Goal: Information Seeking & Learning: Learn about a topic

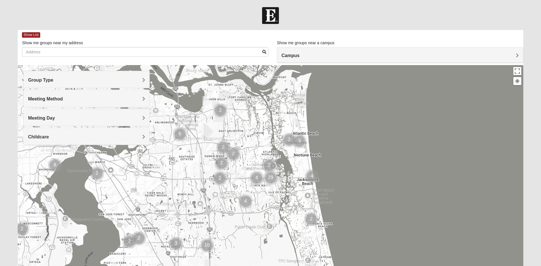
click at [99, 82] on h4 "Group Type" at bounding box center [86, 79] width 117 height 5
click at [108, 80] on h4 "Group Type" at bounding box center [86, 79] width 117 height 5
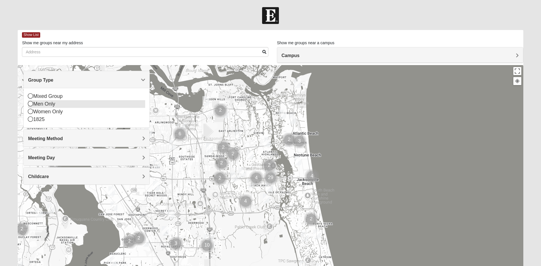
click at [95, 103] on div "Men Only" at bounding box center [86, 104] width 117 height 8
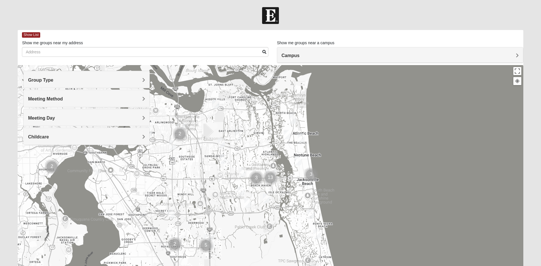
click at [95, 99] on h4 "Meeting Method" at bounding box center [86, 98] width 117 height 5
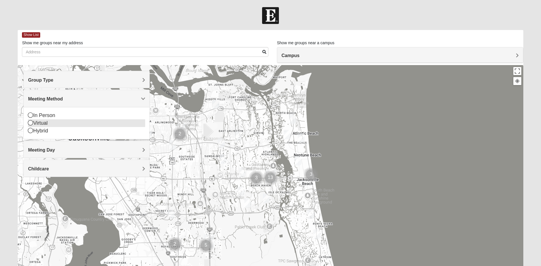
click at [75, 122] on div "Virtual" at bounding box center [86, 123] width 117 height 8
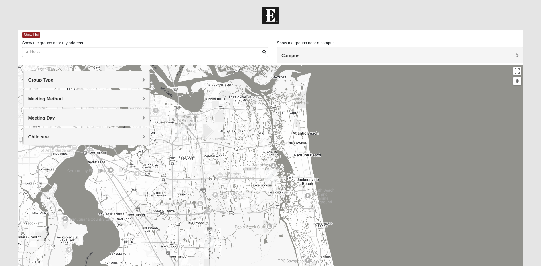
click at [106, 80] on h4 "Group Type" at bounding box center [86, 79] width 117 height 5
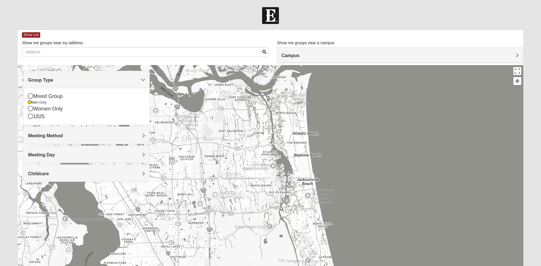
click at [106, 80] on h4 "Group Type" at bounding box center [86, 79] width 117 height 5
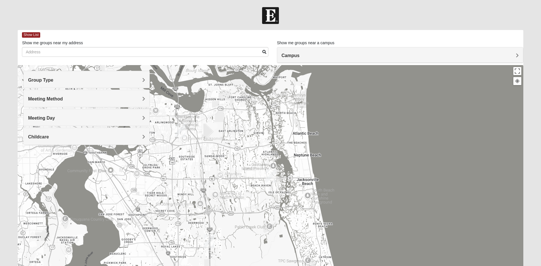
click at [94, 118] on h4 "Meeting Day" at bounding box center [86, 117] width 117 height 5
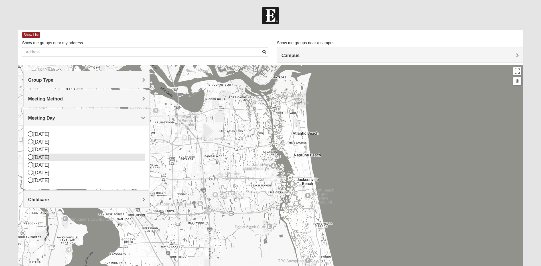
click at [108, 155] on div "[DATE]" at bounding box center [86, 157] width 117 height 8
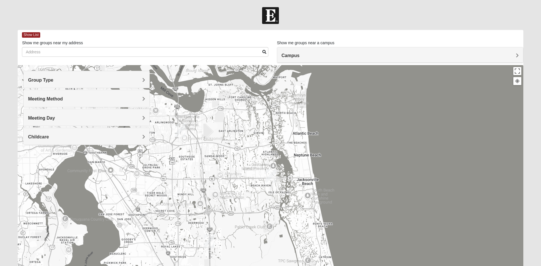
click at [339, 52] on div "Campus" at bounding box center [400, 54] width 246 height 15
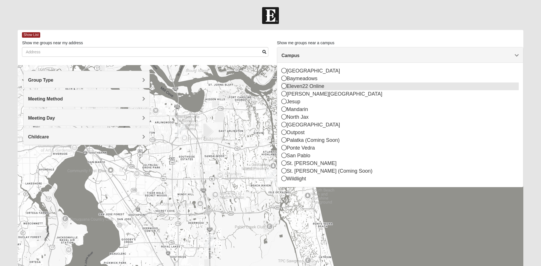
click at [319, 86] on div "Eleven22 Online" at bounding box center [399, 86] width 237 height 8
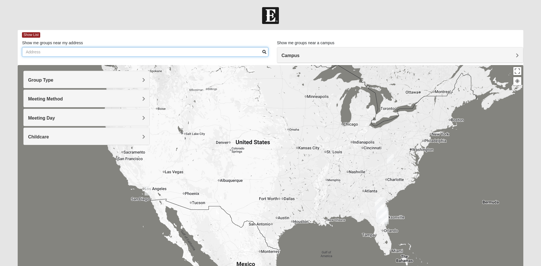
click at [40, 54] on input "Show me groups near my address" at bounding box center [145, 52] width 246 height 10
type input "[STREET_ADDRESS][PERSON_NAME]"
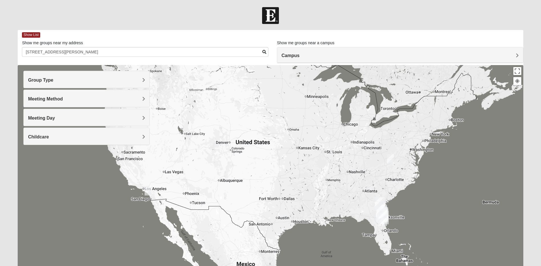
click at [408, 54] on h4 "Campus" at bounding box center [399, 55] width 237 height 5
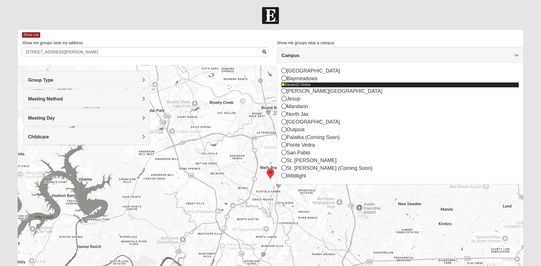
click at [294, 85] on div "Eleven22 Online" at bounding box center [399, 84] width 237 height 5
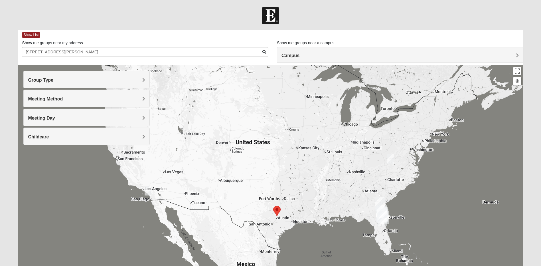
click at [89, 78] on h4 "Group Type" at bounding box center [86, 79] width 117 height 5
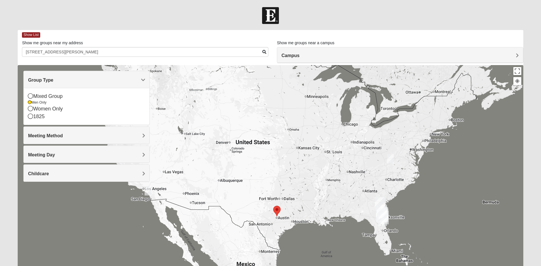
click at [89, 78] on h4 "Group Type" at bounding box center [86, 79] width 117 height 5
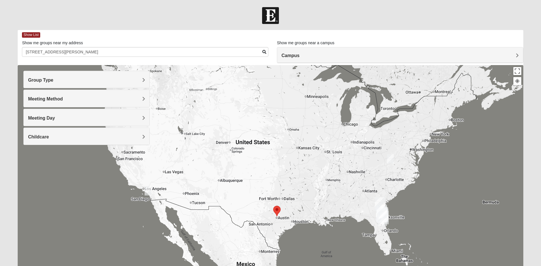
click at [87, 101] on h4 "Meeting Method" at bounding box center [86, 98] width 117 height 5
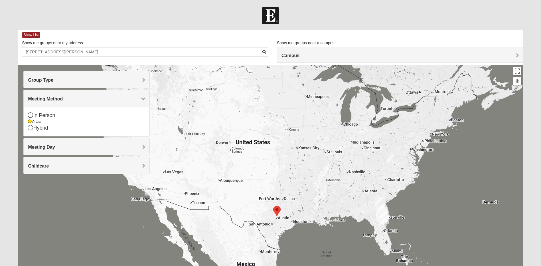
click at [87, 101] on h4 "Meeting Method" at bounding box center [86, 98] width 117 height 5
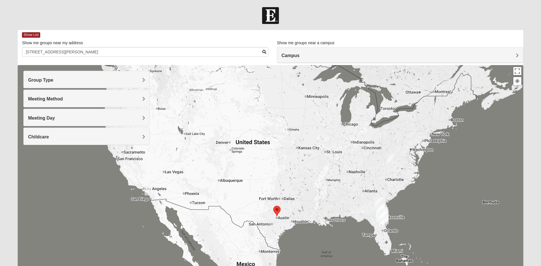
click at [89, 115] on h4 "Meeting Day" at bounding box center [86, 117] width 117 height 5
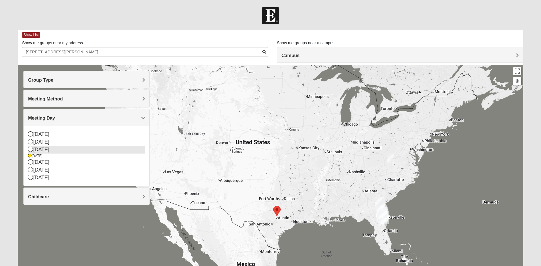
click at [30, 148] on icon at bounding box center [30, 149] width 5 height 5
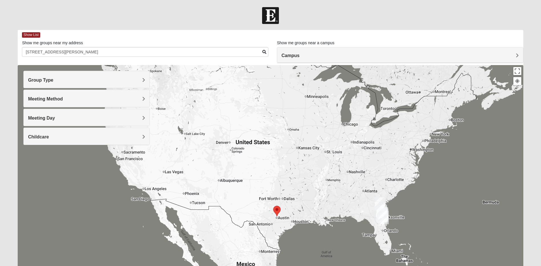
click at [299, 55] on span "Campus" at bounding box center [290, 55] width 18 height 5
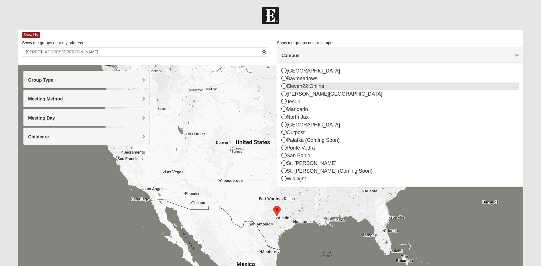
click at [296, 88] on div "Eleven22 Online" at bounding box center [399, 86] width 237 height 8
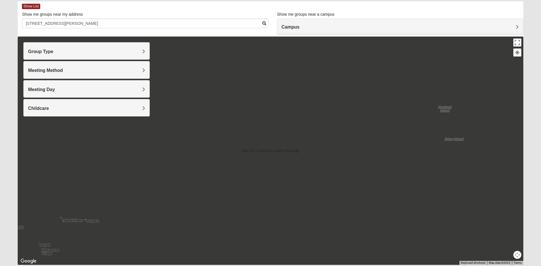
scroll to position [48, 0]
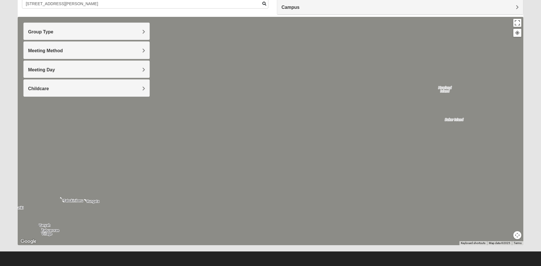
click at [263, 3] on span at bounding box center [264, 4] width 4 height 4
click at [109, 32] on h4 "Group Type" at bounding box center [86, 31] width 117 height 5
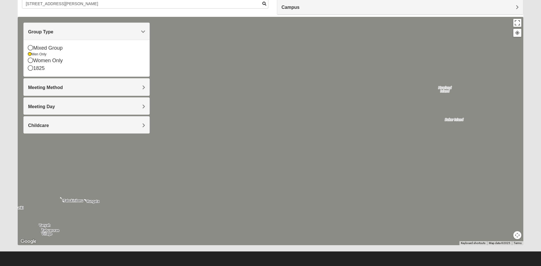
click at [109, 32] on h4 "Group Type" at bounding box center [86, 31] width 117 height 5
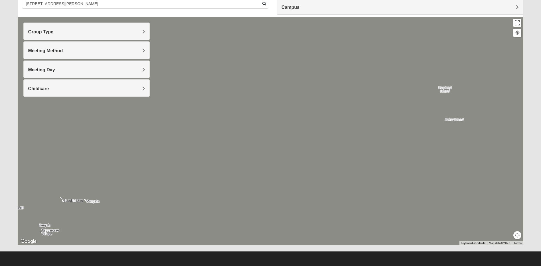
click at [245, 111] on div at bounding box center [270, 131] width 505 height 228
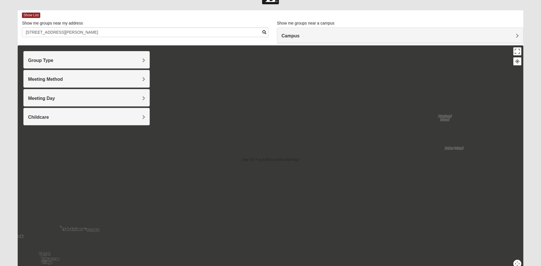
scroll to position [0, 0]
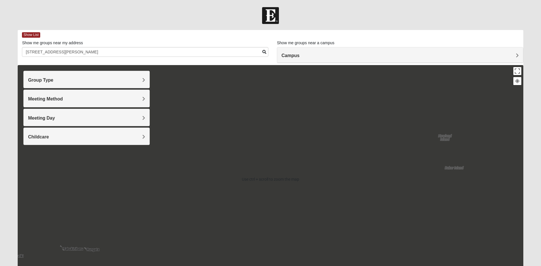
click at [236, 168] on div at bounding box center [270, 179] width 505 height 228
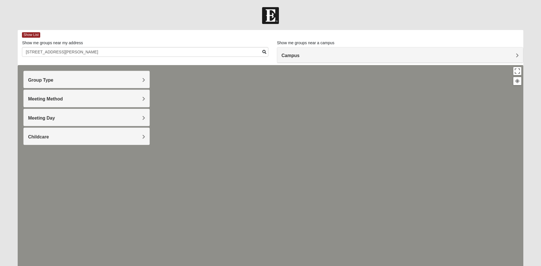
click at [325, 60] on div "Campus" at bounding box center [400, 54] width 246 height 15
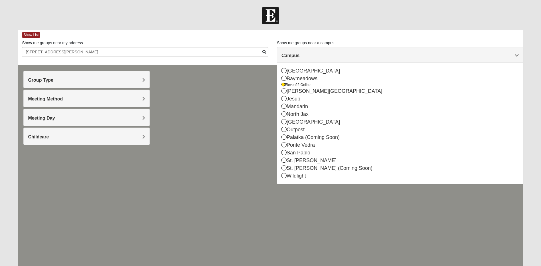
click at [91, 120] on h4 "Meeting Day" at bounding box center [86, 117] width 117 height 5
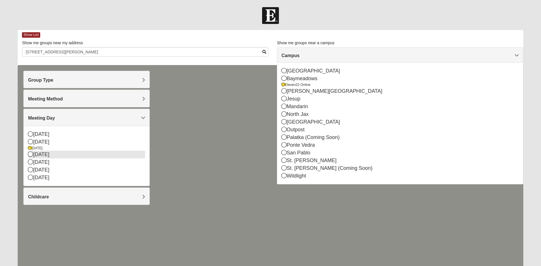
click at [29, 154] on icon at bounding box center [30, 153] width 5 height 5
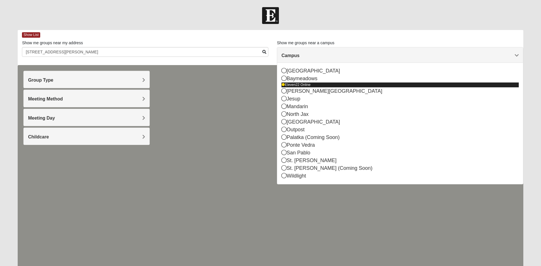
click at [297, 85] on div "Eleven22 Online" at bounding box center [399, 84] width 237 height 5
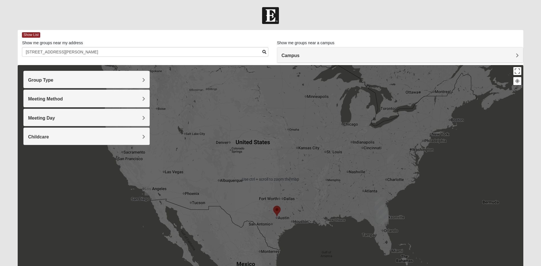
click at [282, 218] on div at bounding box center [270, 179] width 505 height 228
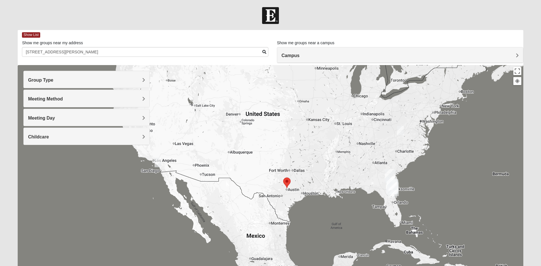
drag, startPoint x: 282, startPoint y: 218, endPoint x: 328, endPoint y: 167, distance: 68.4
click at [292, 187] on div at bounding box center [270, 179] width 505 height 228
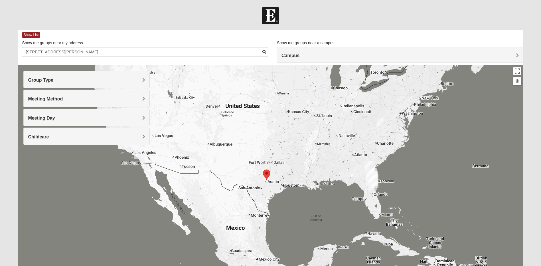
drag, startPoint x: 268, startPoint y: 173, endPoint x: 248, endPoint y: 165, distance: 21.9
click at [248, 165] on div at bounding box center [270, 179] width 505 height 228
click at [374, 178] on img "Wildlight" at bounding box center [371, 176] width 10 height 14
click at [381, 145] on button "Close" at bounding box center [382, 147] width 14 height 14
click at [516, 81] on div at bounding box center [517, 80] width 5 height 5
